Goal: Task Accomplishment & Management: Use online tool/utility

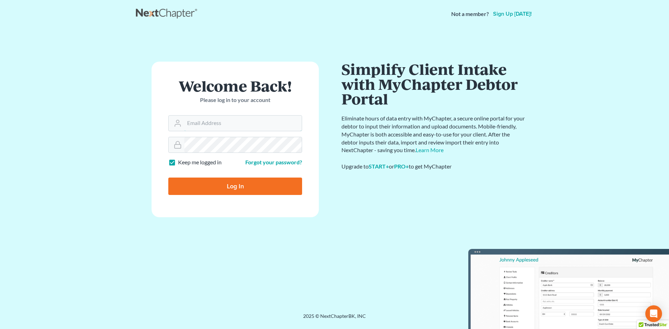
type input "[EMAIL_ADDRESS][DOMAIN_NAME]"
click at [226, 192] on input "Log In" at bounding box center [235, 186] width 134 height 17
type input "Thinking..."
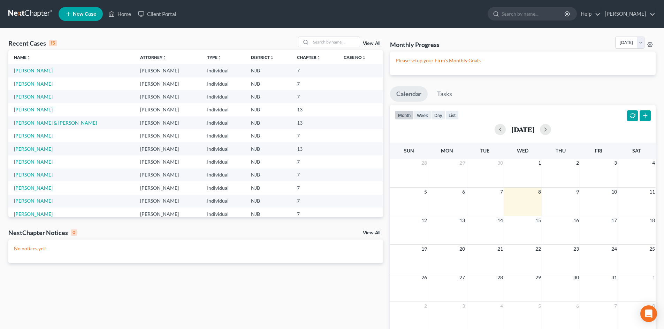
click at [39, 112] on link "Murray, Diana" at bounding box center [33, 110] width 39 height 6
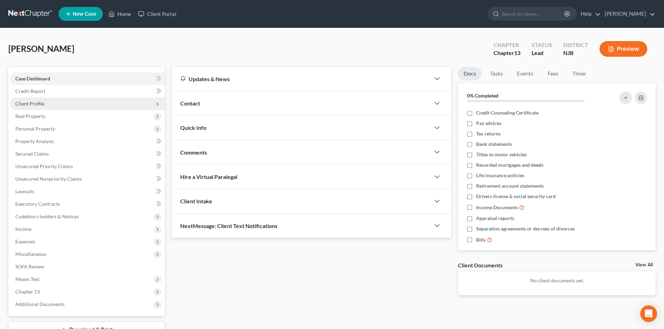
click at [46, 107] on span "Client Profile" at bounding box center [87, 104] width 155 height 13
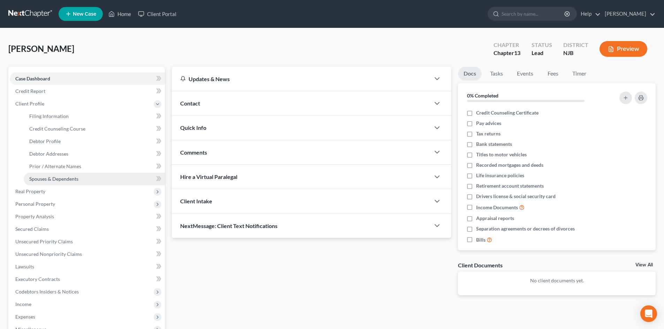
click at [68, 178] on span "Spouses & Dependents" at bounding box center [53, 179] width 49 height 6
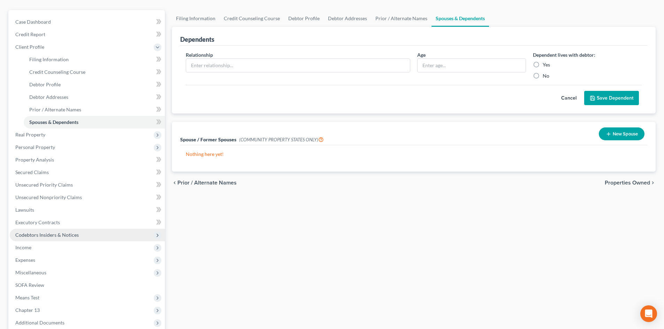
scroll to position [129, 0]
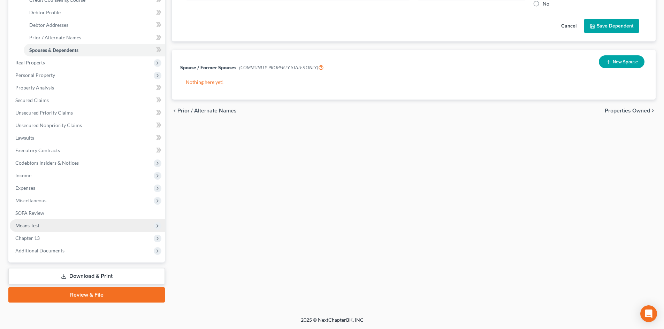
click at [35, 222] on span "Means Test" at bounding box center [87, 226] width 155 height 13
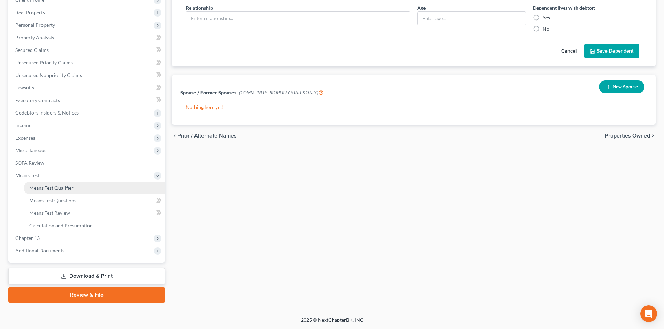
click at [53, 190] on span "Means Test Qualifier" at bounding box center [51, 188] width 44 height 6
